Goal: Check status

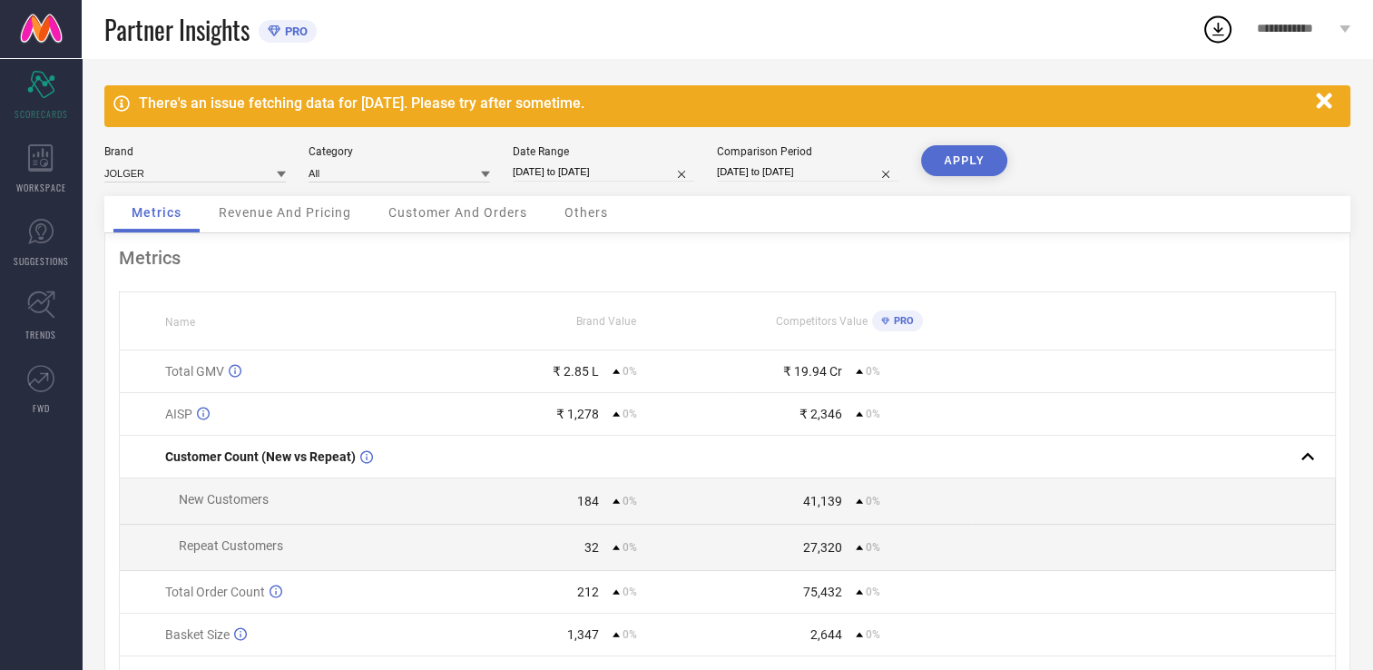
select select "7"
select select "2025"
select select "8"
select select "2025"
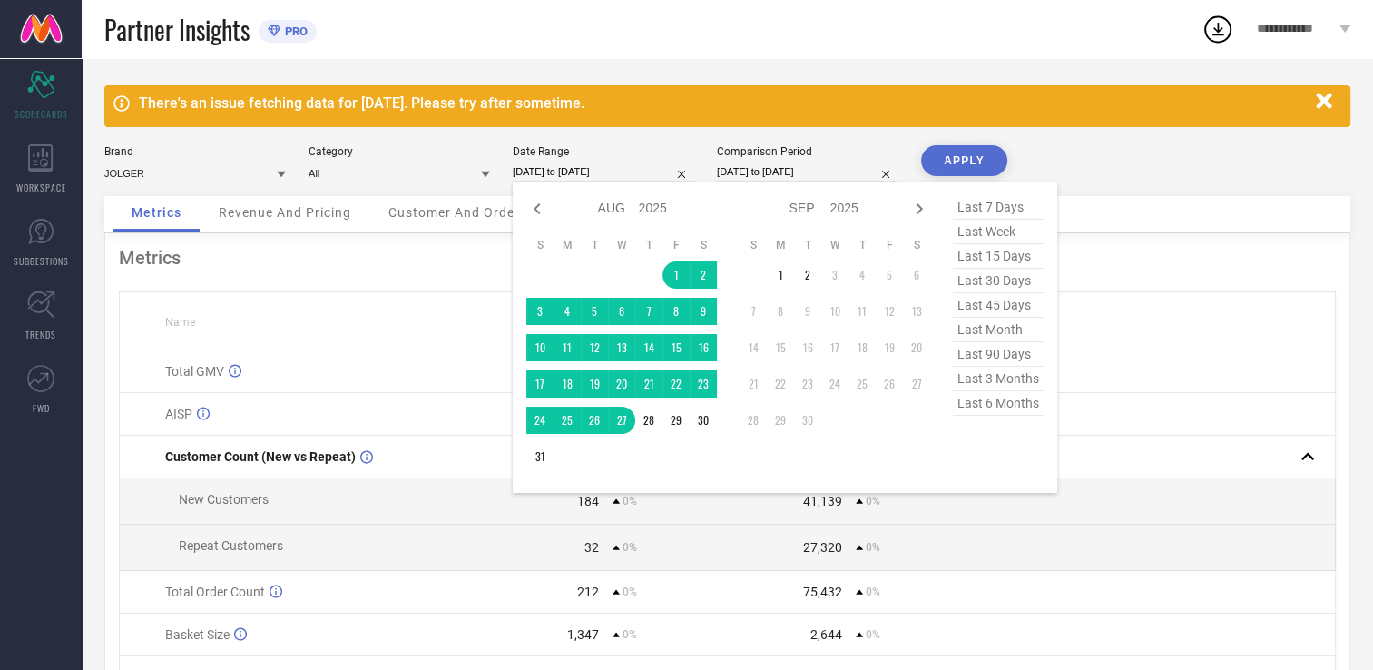
click at [557, 167] on input "01-08-2025 to 27-08-2025" at bounding box center [604, 171] width 182 height 19
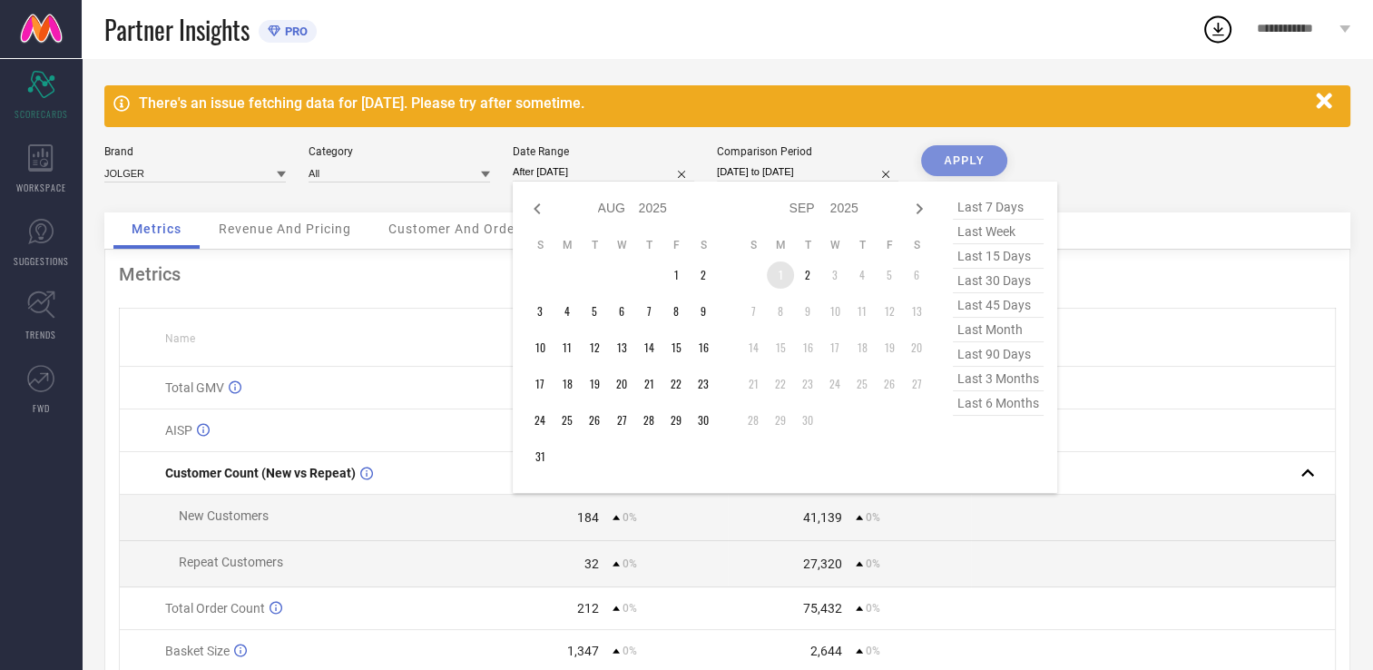
click at [780, 272] on td "1" at bounding box center [780, 274] width 27 height 27
type input "01-09-2025 to 02-09-2025"
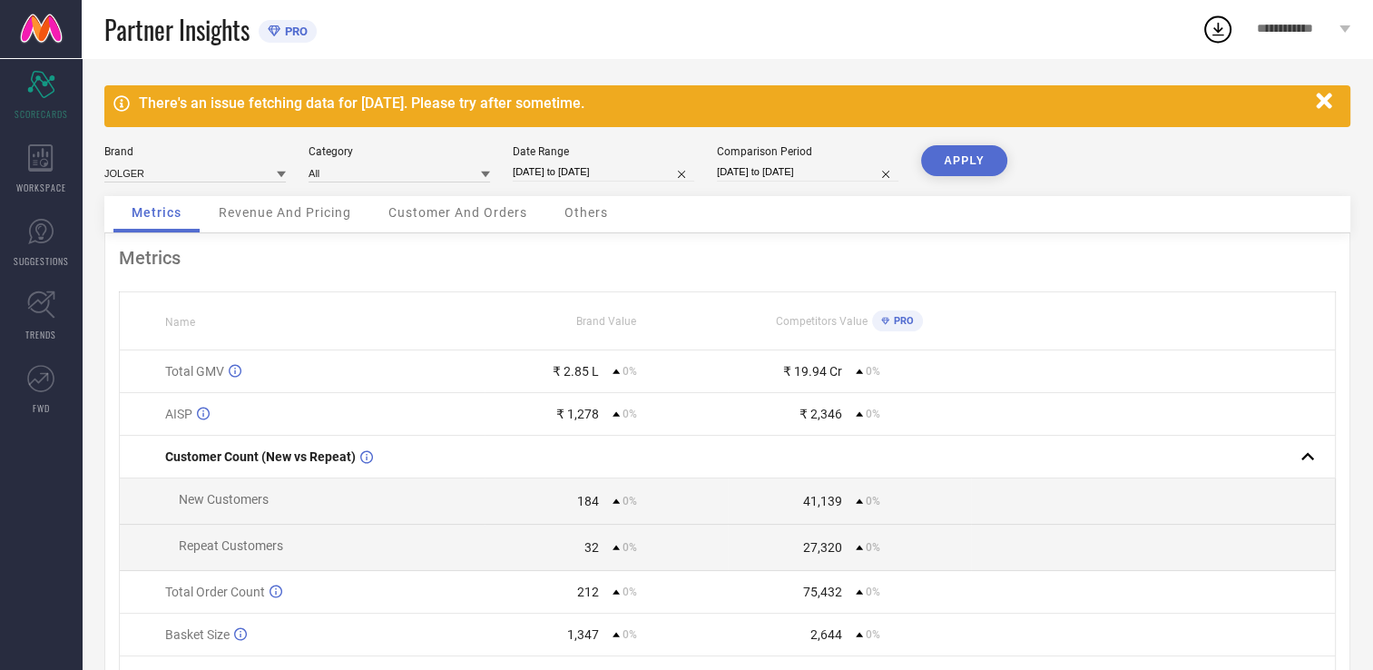
click at [980, 154] on button "APPLY" at bounding box center [964, 160] width 86 height 31
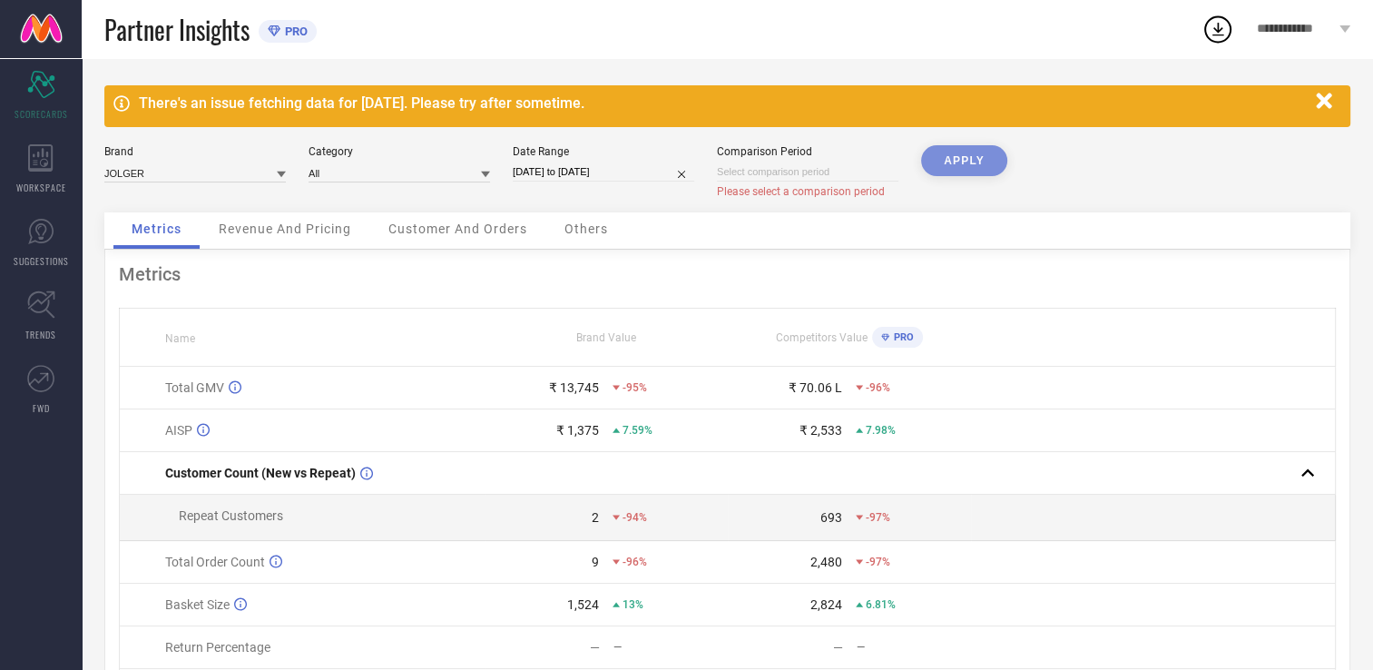
select select "8"
select select "2025"
select select "9"
select select "2025"
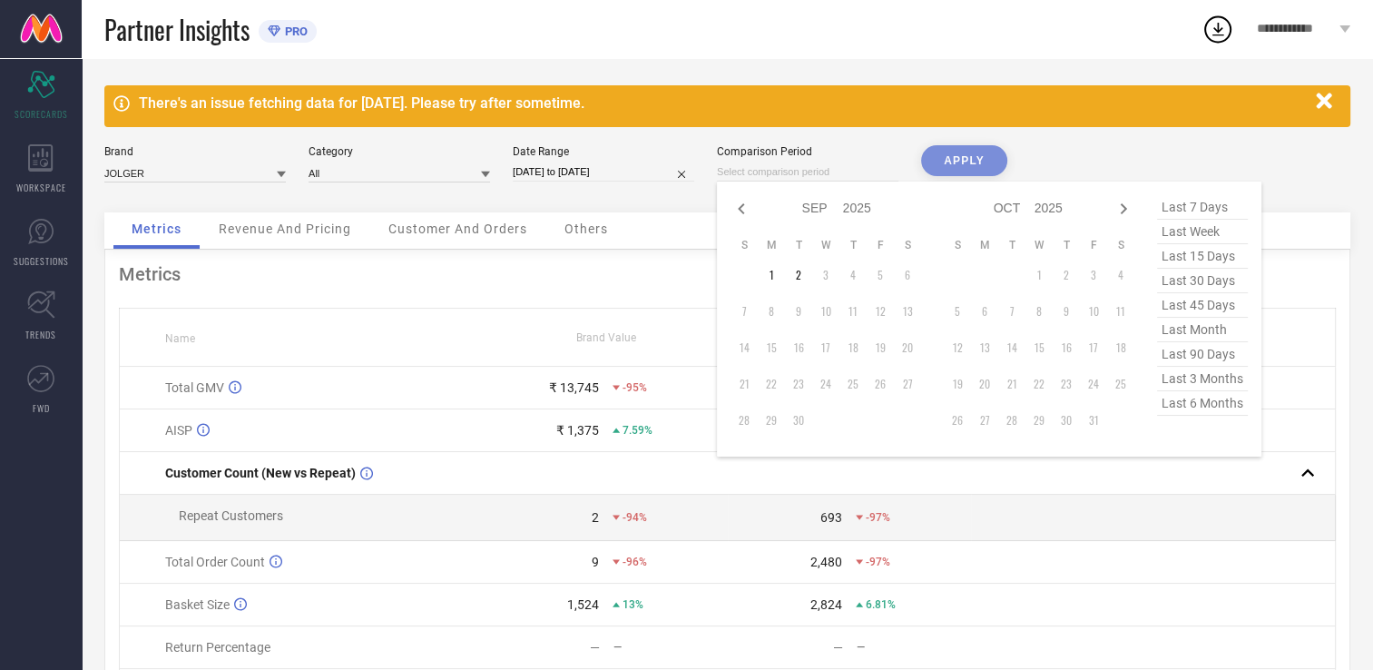
click at [845, 169] on input at bounding box center [808, 171] width 182 height 19
drag, startPoint x: 767, startPoint y: 278, endPoint x: 796, endPoint y: 281, distance: 29.3
click at [796, 281] on tr "1 2 3 4 5 6" at bounding box center [826, 274] width 191 height 27
type input "01-09-2025 to 02-09-2025"
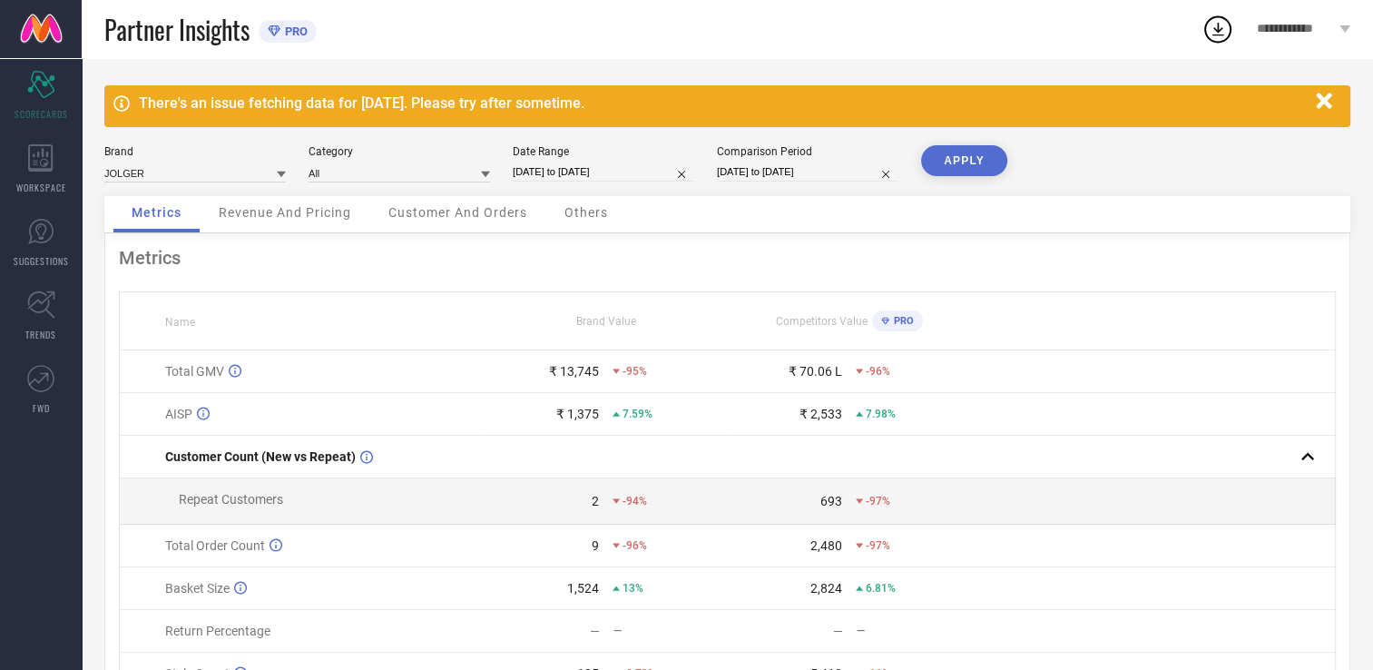
click at [966, 161] on button "APPLY" at bounding box center [964, 160] width 86 height 31
select select "8"
select select "2025"
select select "9"
select select "2025"
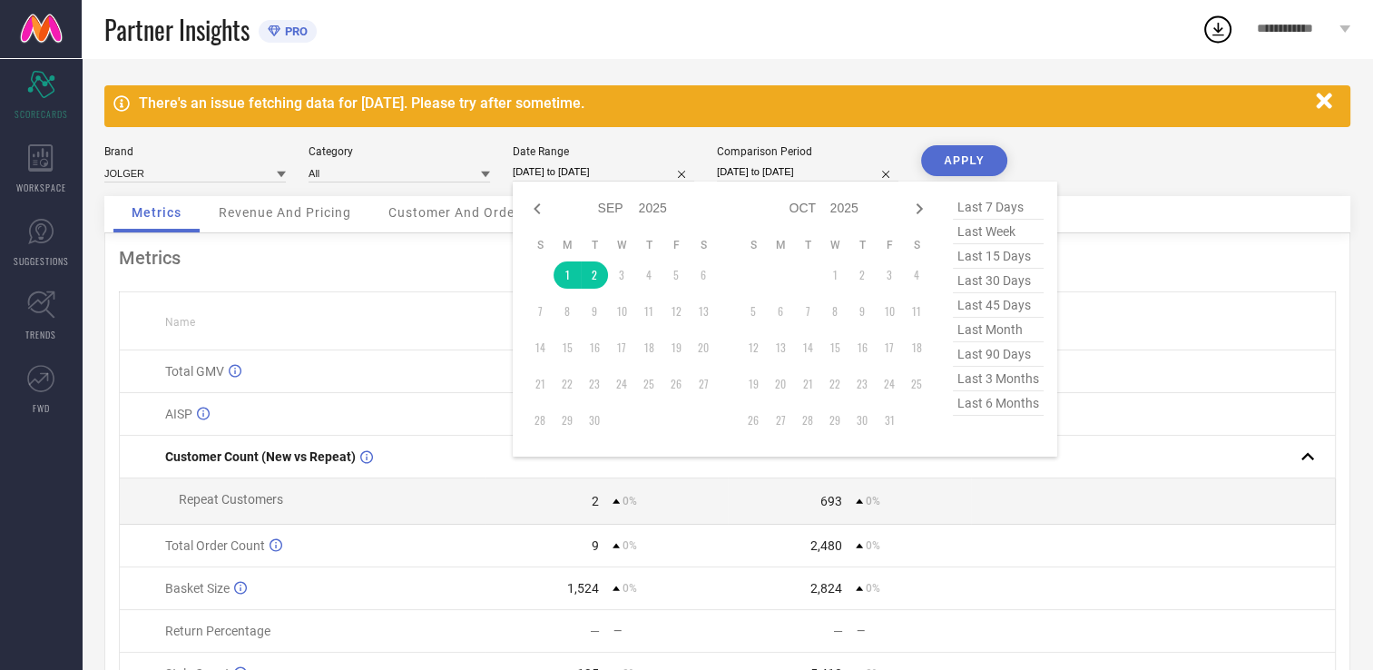
click at [564, 163] on input "01-09-2025 to 02-09-2025" at bounding box center [604, 171] width 182 height 19
click at [530, 201] on icon at bounding box center [537, 209] width 22 height 22
select select "7"
select select "2025"
select select "8"
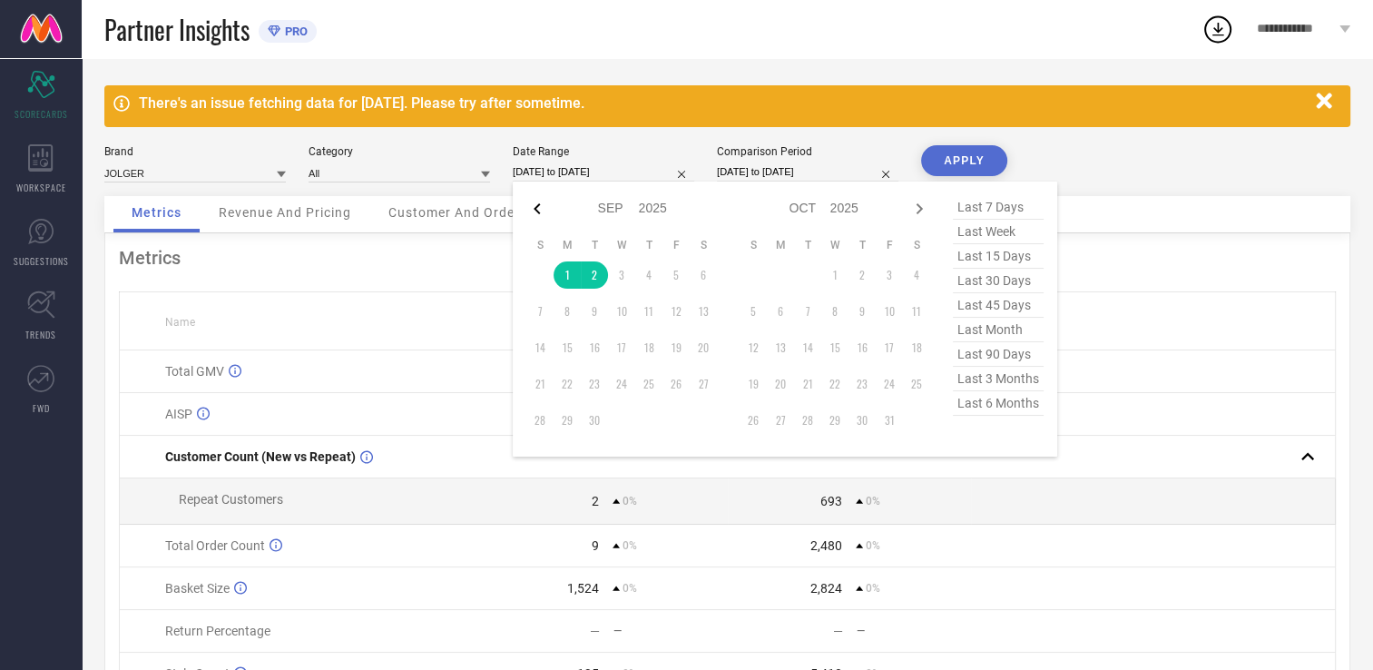
select select "2025"
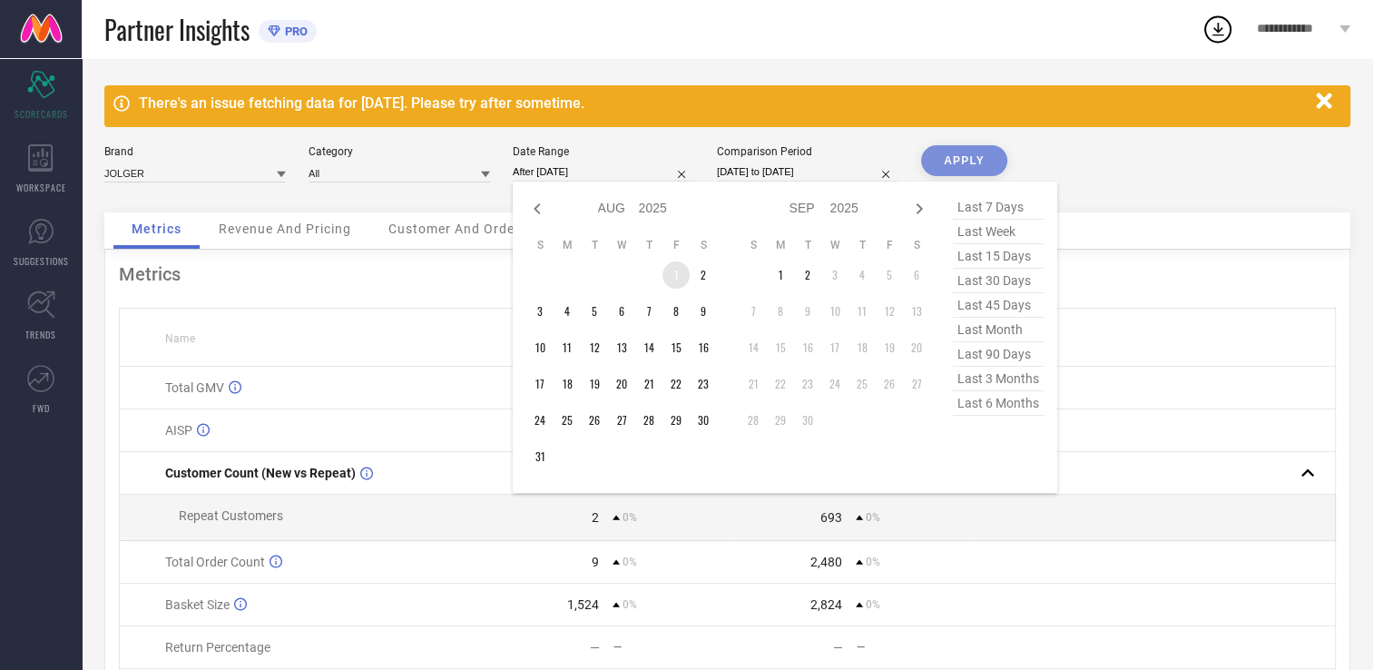
click at [672, 277] on td "1" at bounding box center [676, 274] width 27 height 27
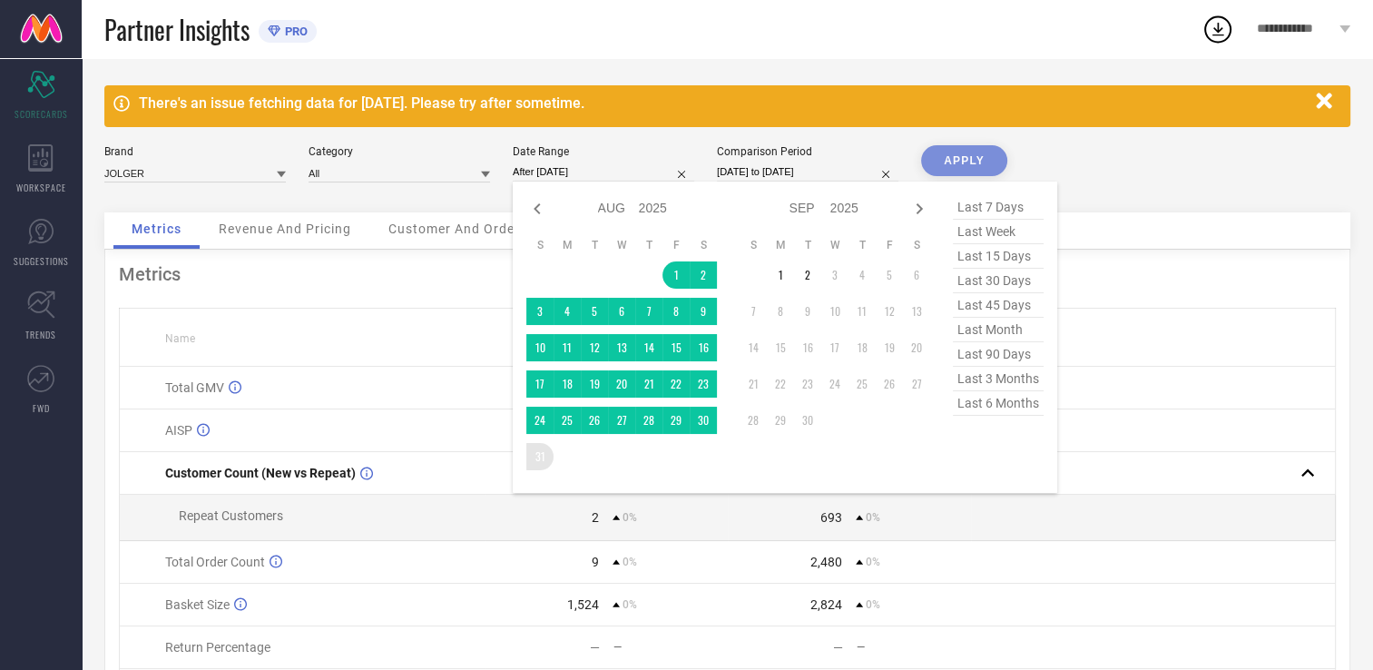
type input "01-08-2025 to 31-08-2025"
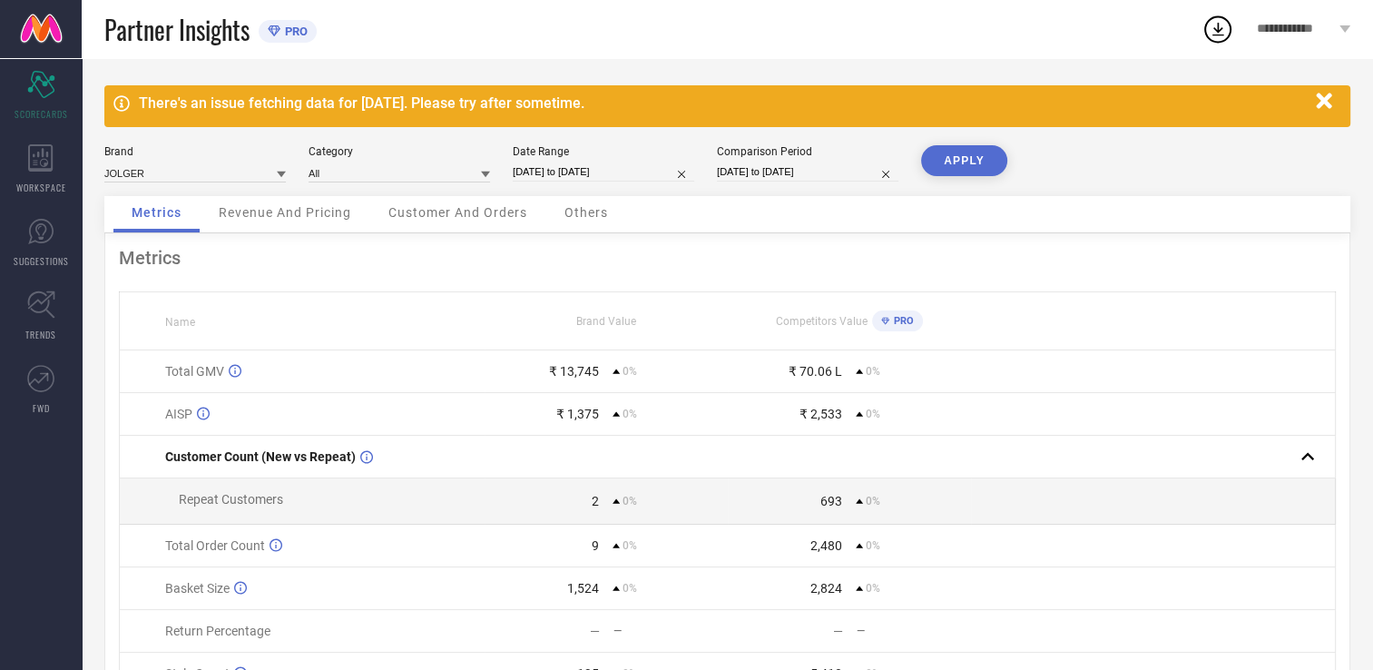
select select "8"
select select "2025"
select select "9"
select select "2025"
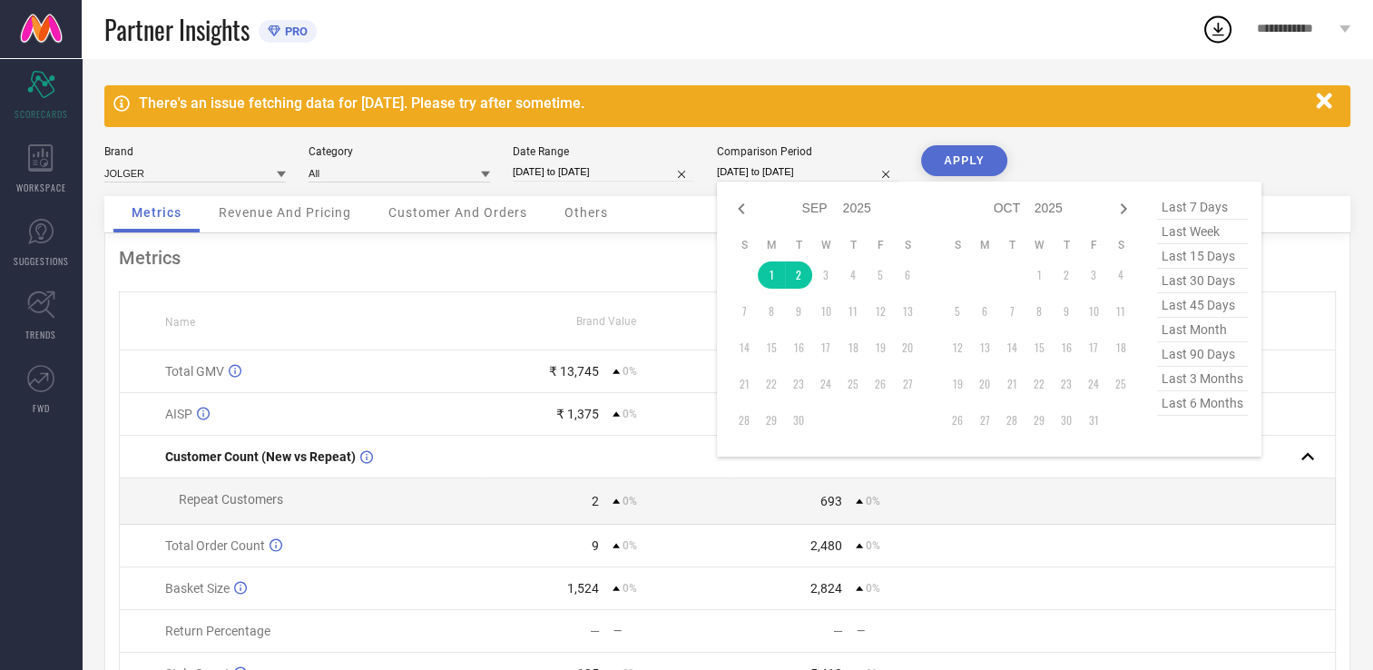
click at [857, 172] on input "01-09-2025 to 02-09-2025" at bounding box center [808, 171] width 182 height 19
click at [738, 207] on icon at bounding box center [742, 209] width 22 height 22
select select "7"
select select "2025"
select select "8"
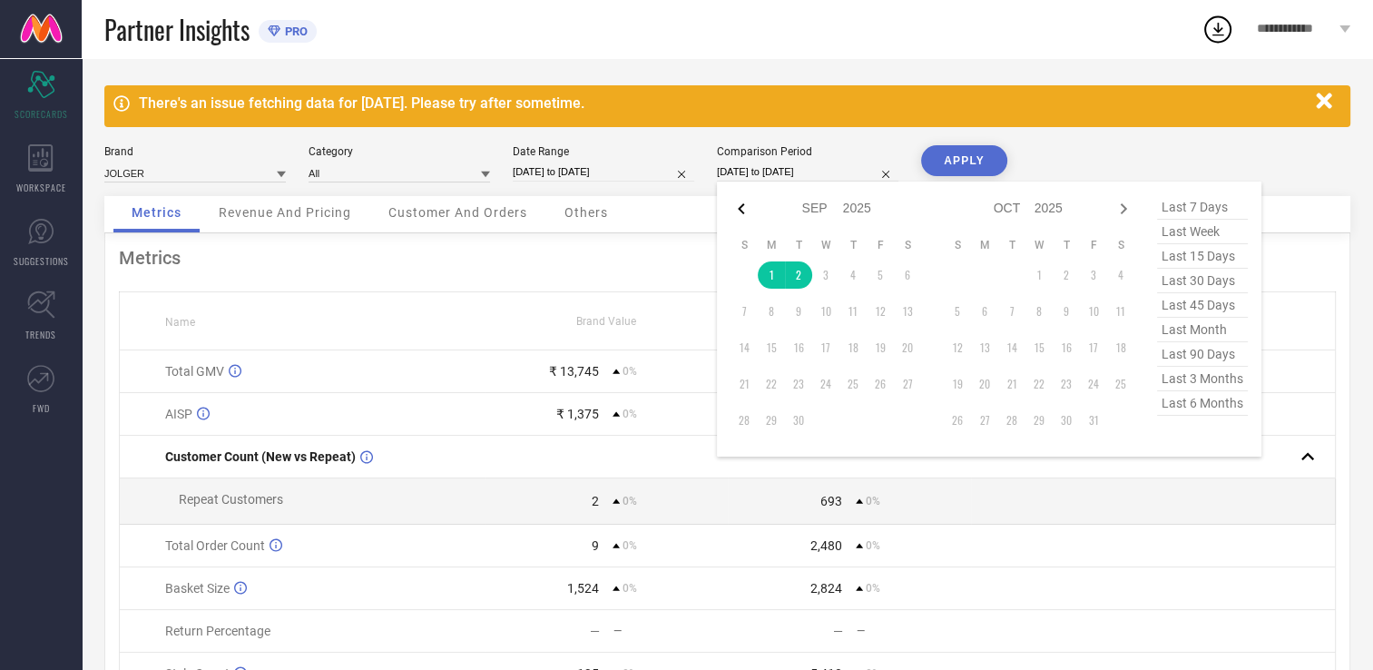
select select "2025"
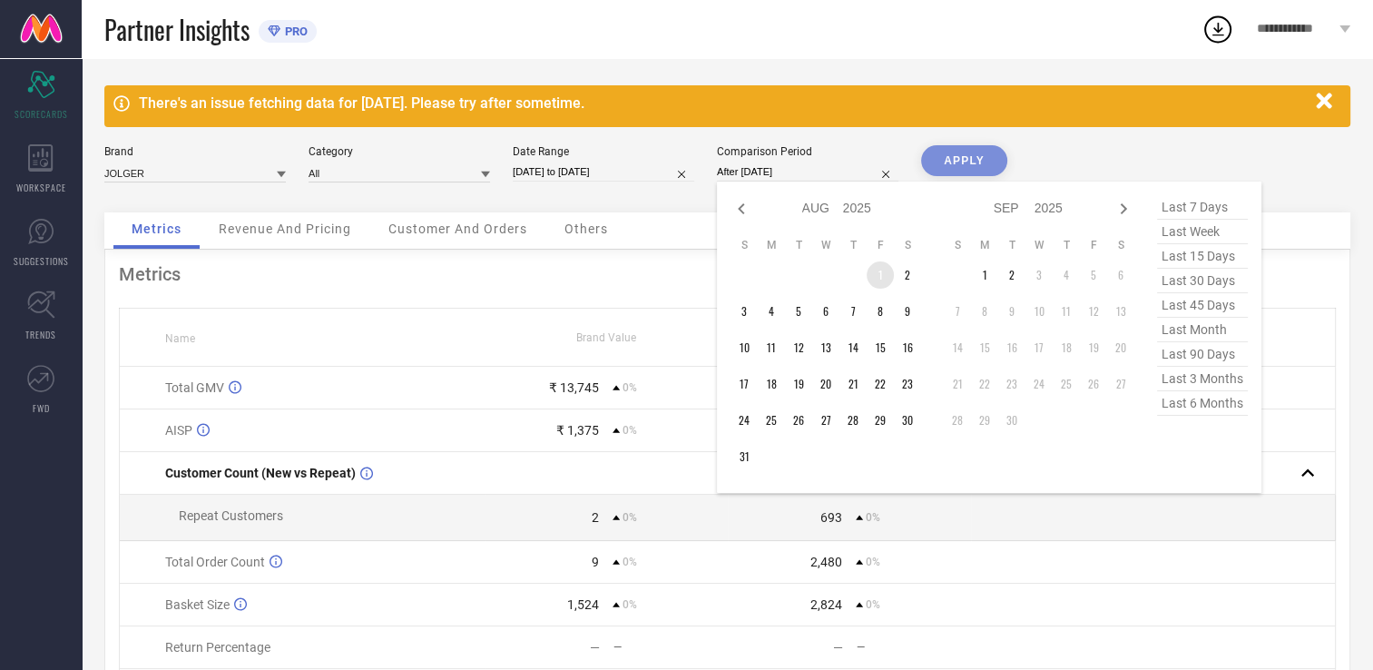
click at [879, 270] on td "1" at bounding box center [880, 274] width 27 height 27
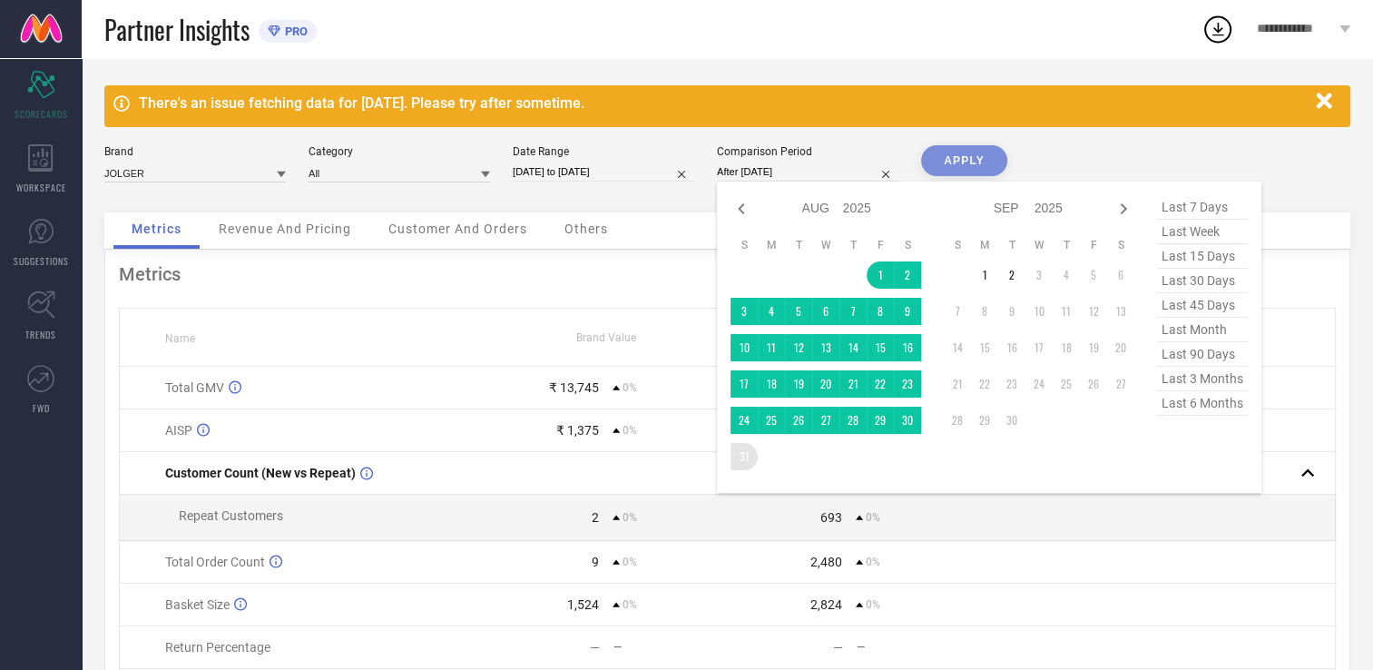
type input "01-08-2025 to 31-08-2025"
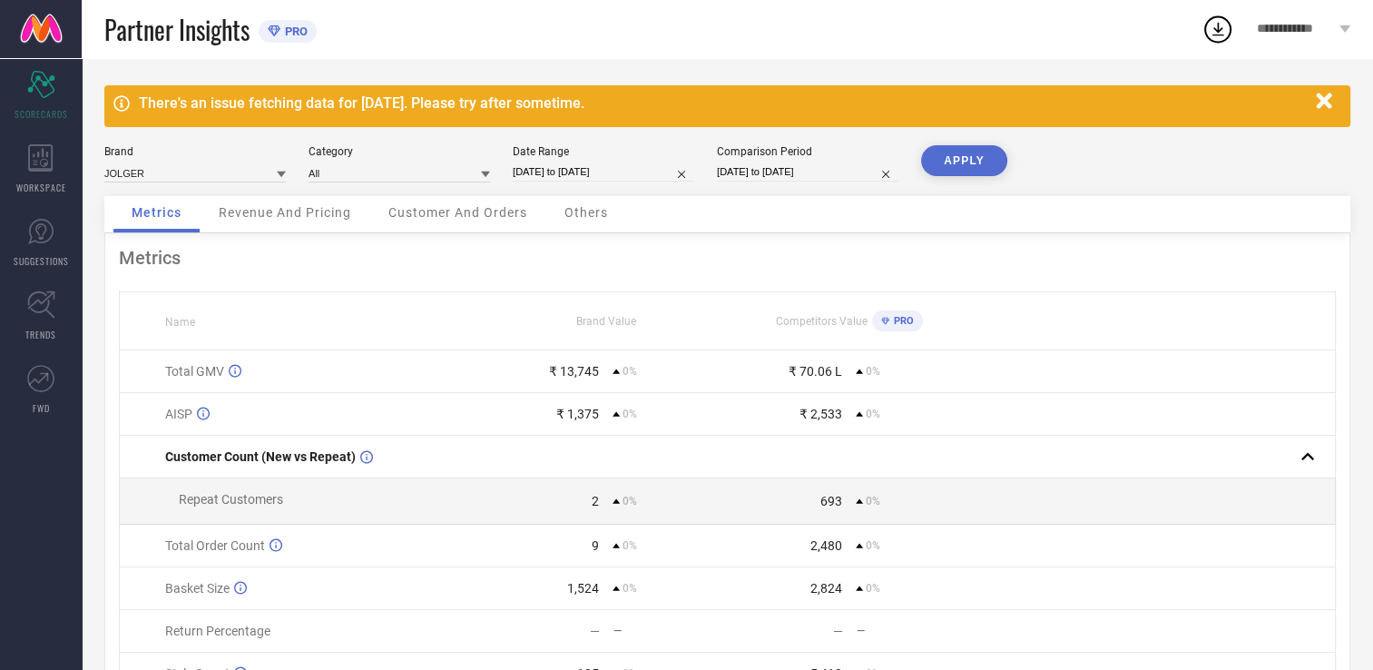
click at [977, 162] on button "APPLY" at bounding box center [964, 160] width 86 height 31
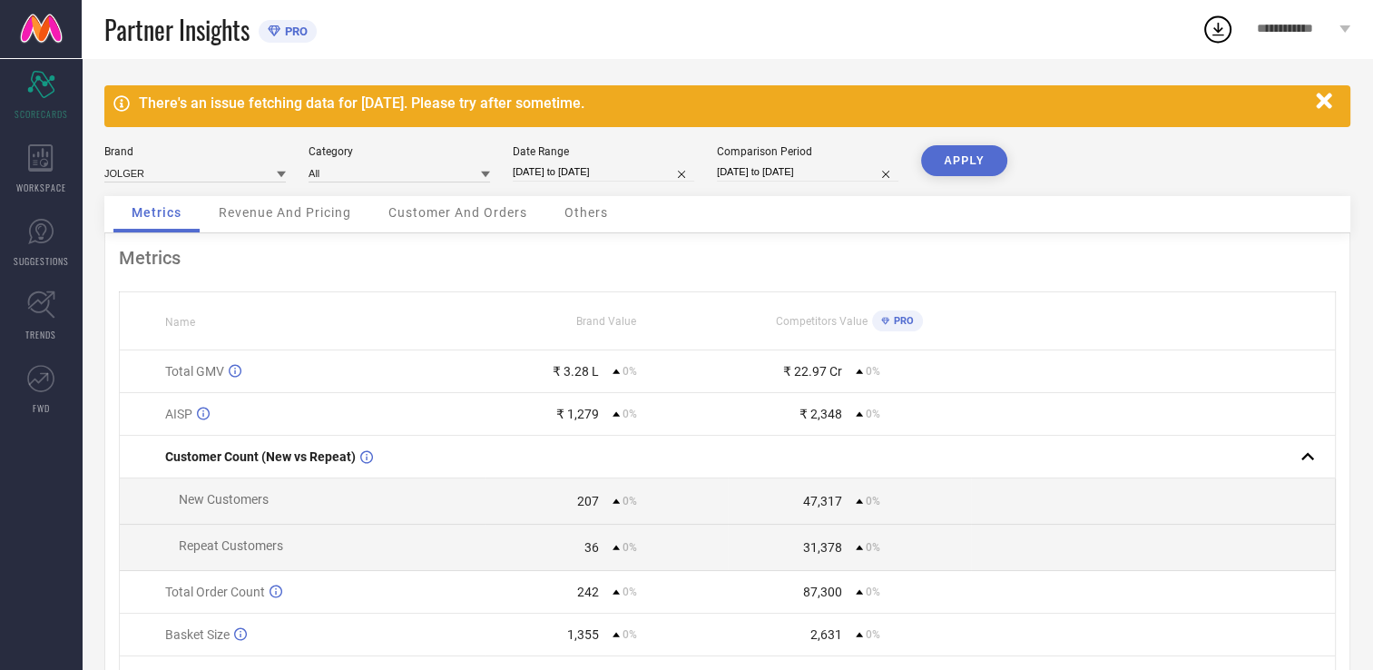
click at [1331, 30] on span "**********" at bounding box center [1296, 29] width 78 height 15
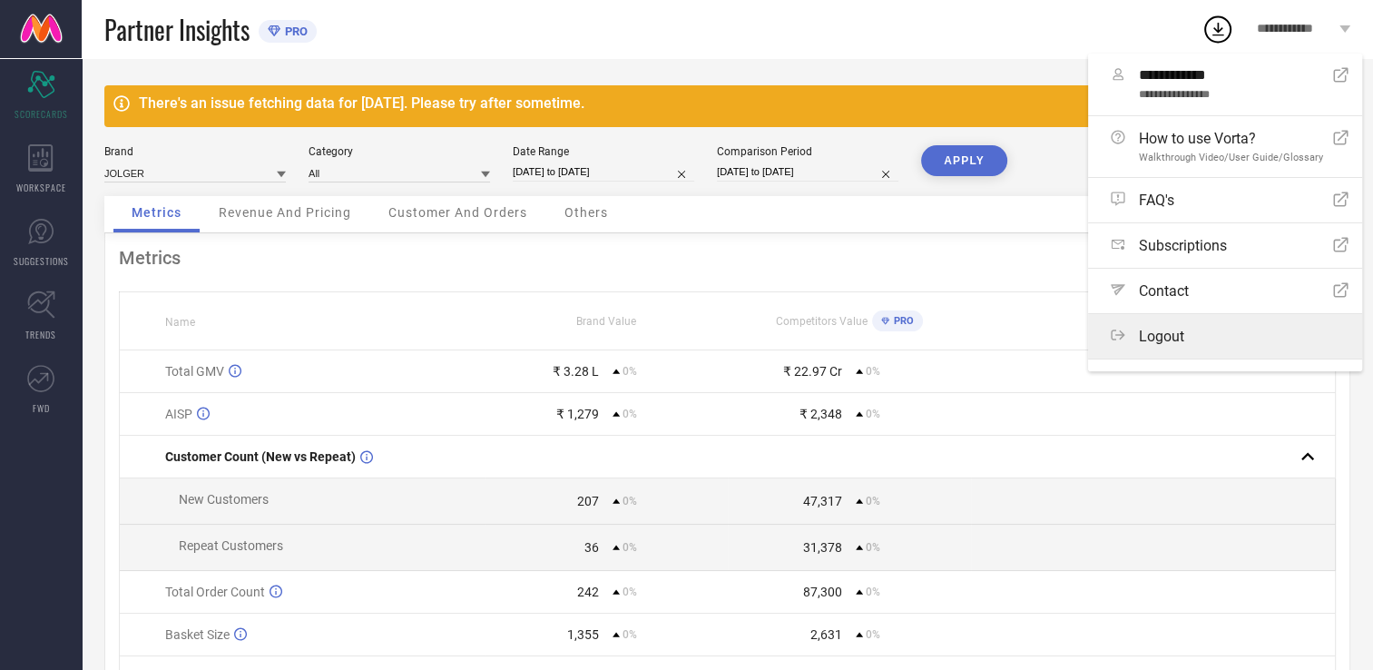
click at [1139, 329] on span "Logout" at bounding box center [1161, 336] width 45 height 17
click at [0, 0] on button "Logout" at bounding box center [0, 0] width 0 height 0
